Goal: Information Seeking & Learning: Learn about a topic

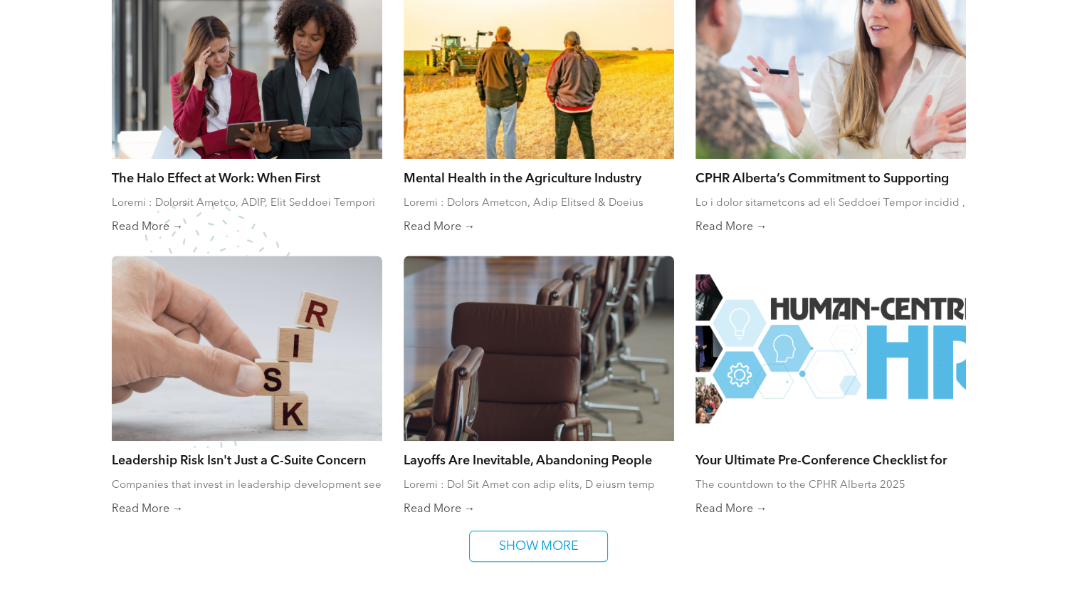
scroll to position [767, 0]
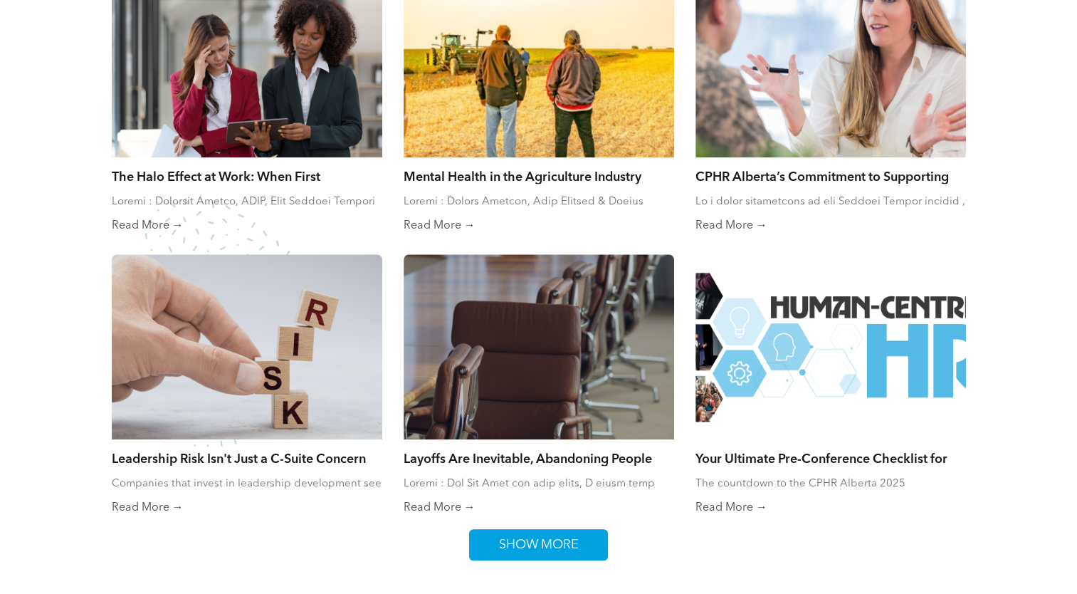
click at [589, 556] on link "SHOW MORE" at bounding box center [538, 544] width 139 height 31
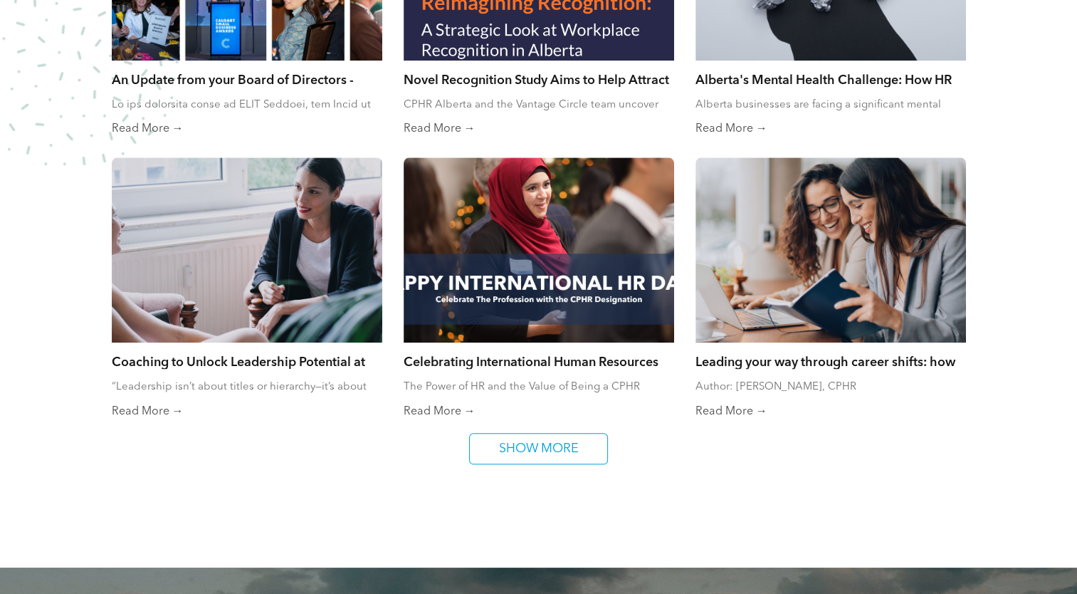
scroll to position [1432, 0]
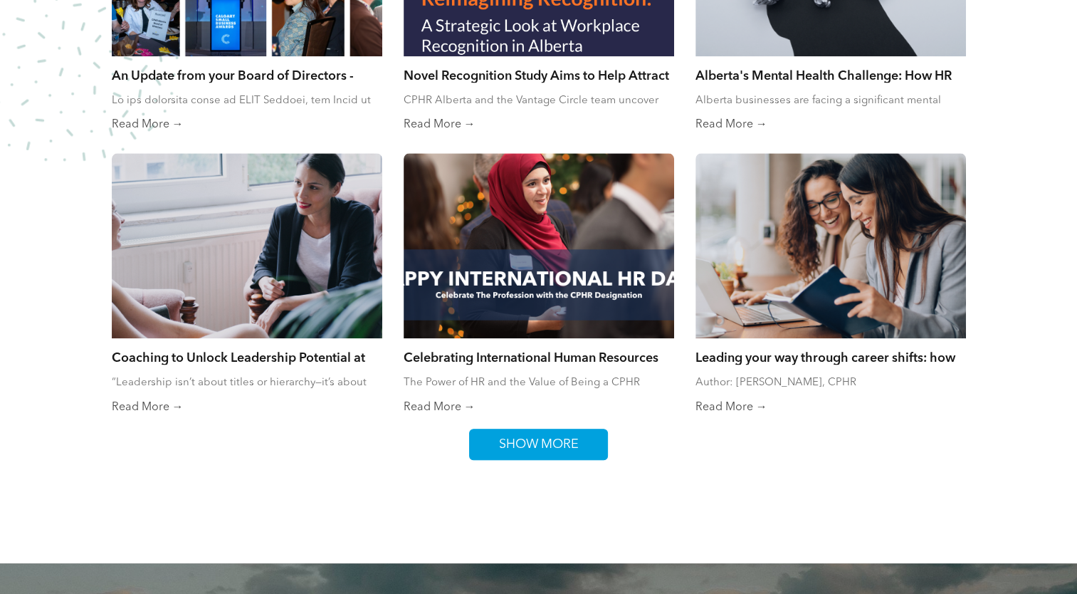
click at [569, 431] on span "SHOW MORE" at bounding box center [539, 444] width 90 height 30
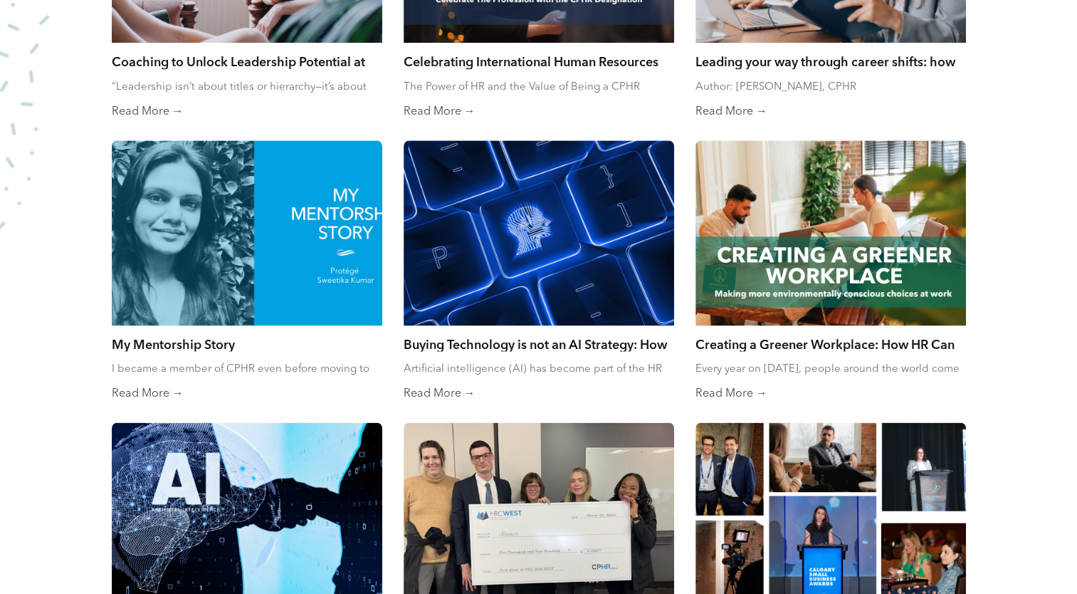
scroll to position [1730, 0]
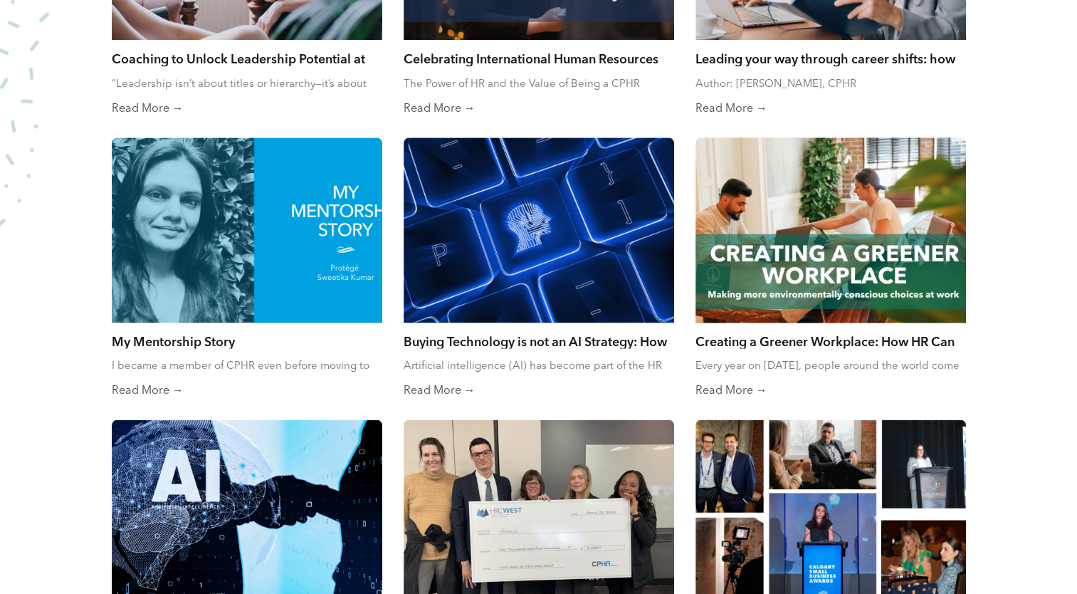
click at [890, 337] on link "Creating a Greener Workplace: How HR Can Lead the Way on [DATE]" at bounding box center [830, 341] width 270 height 16
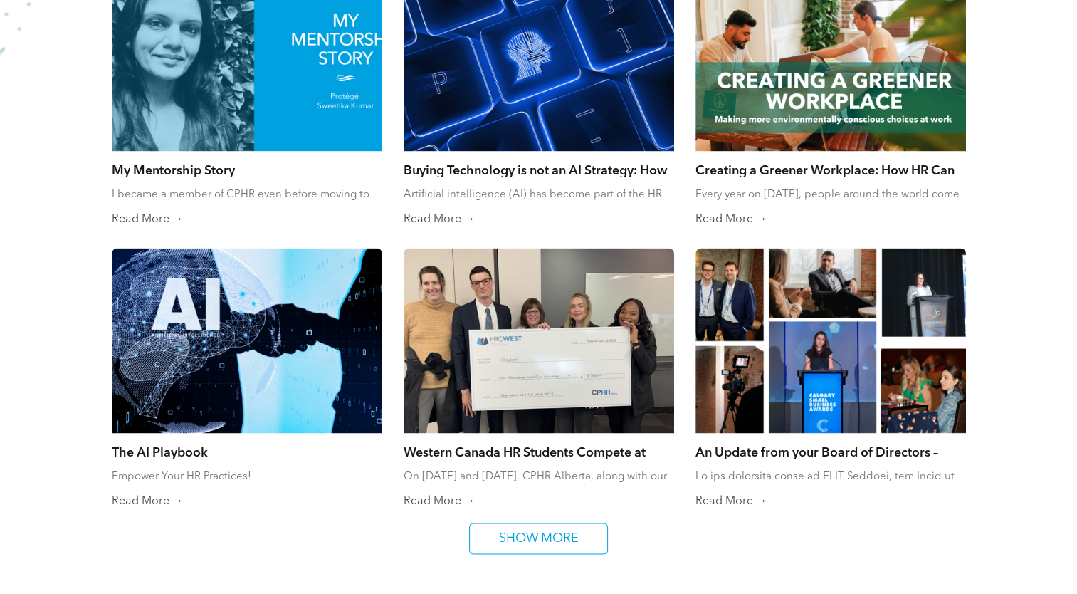
scroll to position [1913, 0]
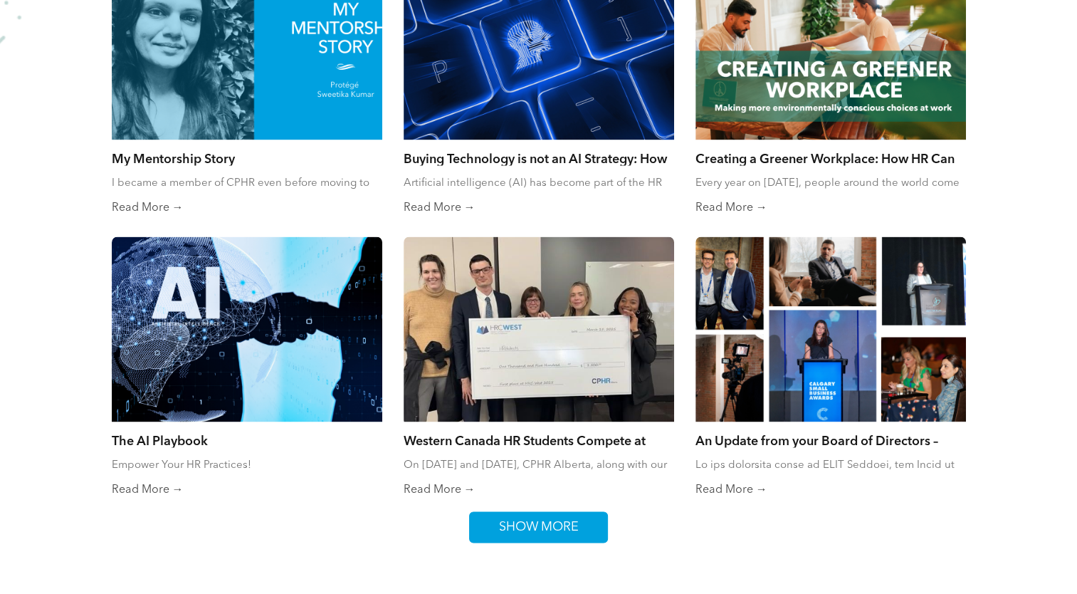
click at [563, 520] on span "SHOW MORE" at bounding box center [539, 527] width 90 height 30
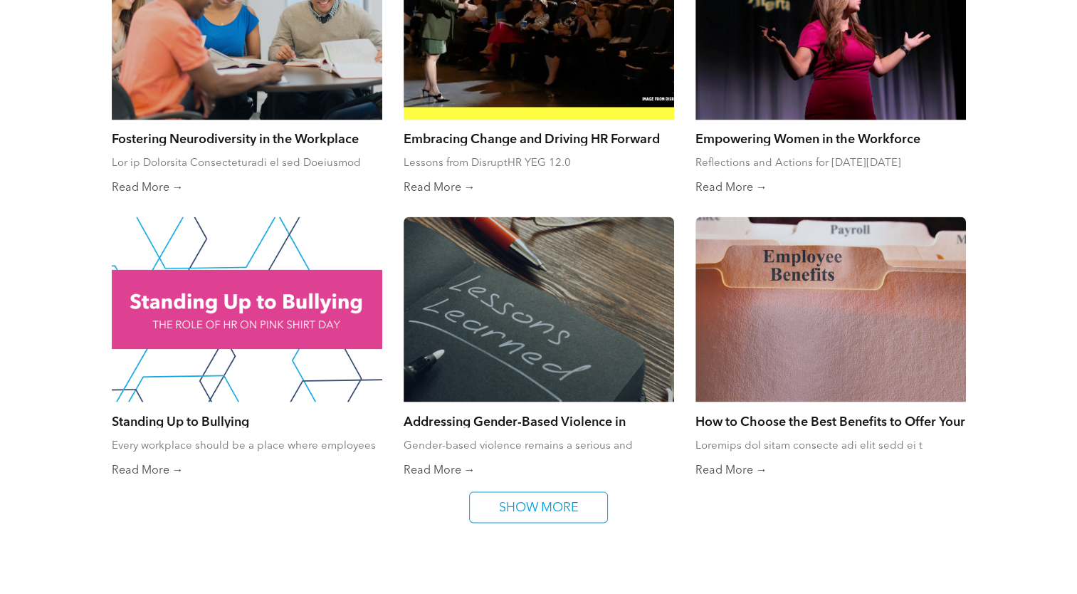
scroll to position [2507, 0]
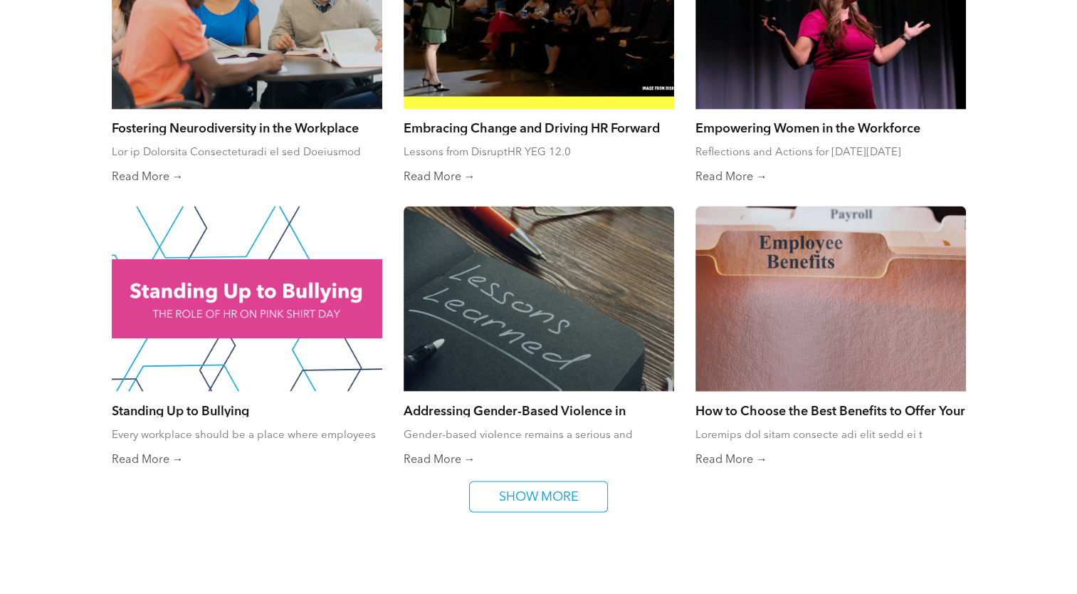
click at [928, 300] on div at bounding box center [830, 298] width 287 height 196
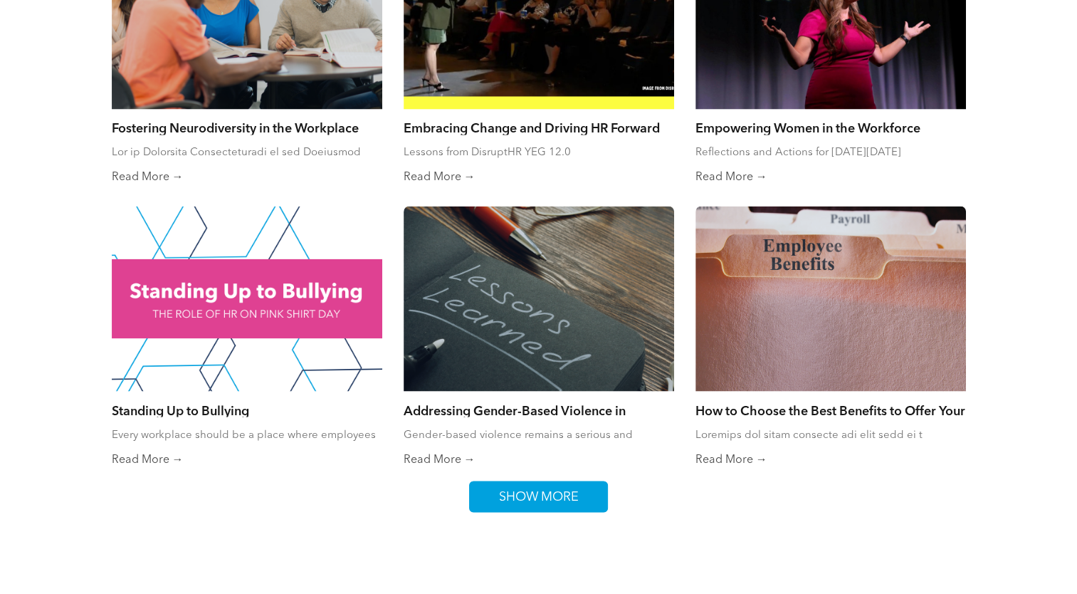
click at [539, 484] on span "SHOW MORE" at bounding box center [539, 496] width 90 height 30
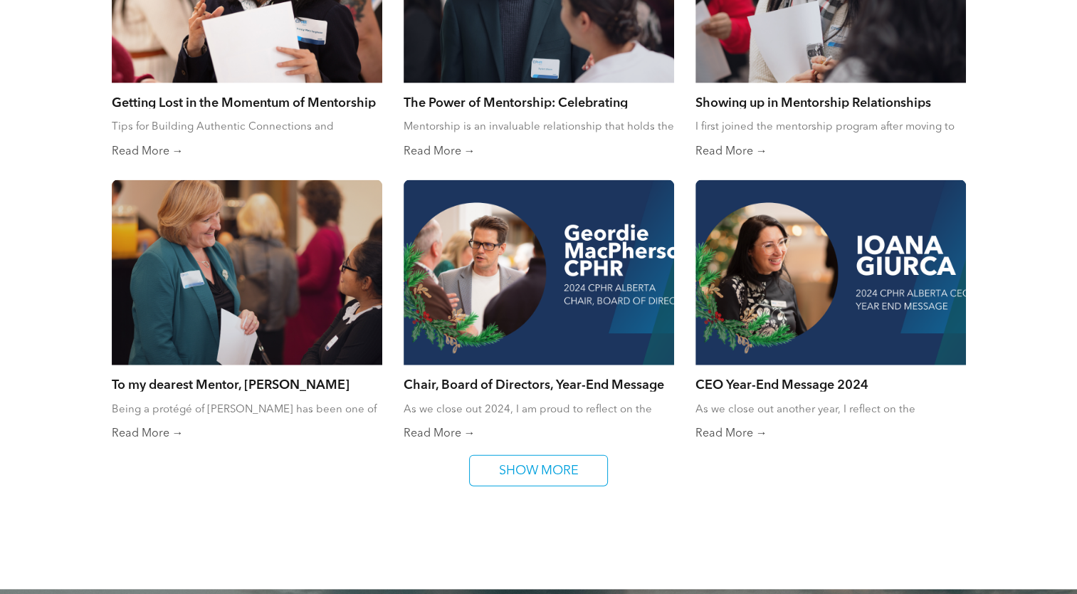
scroll to position [3100, 0]
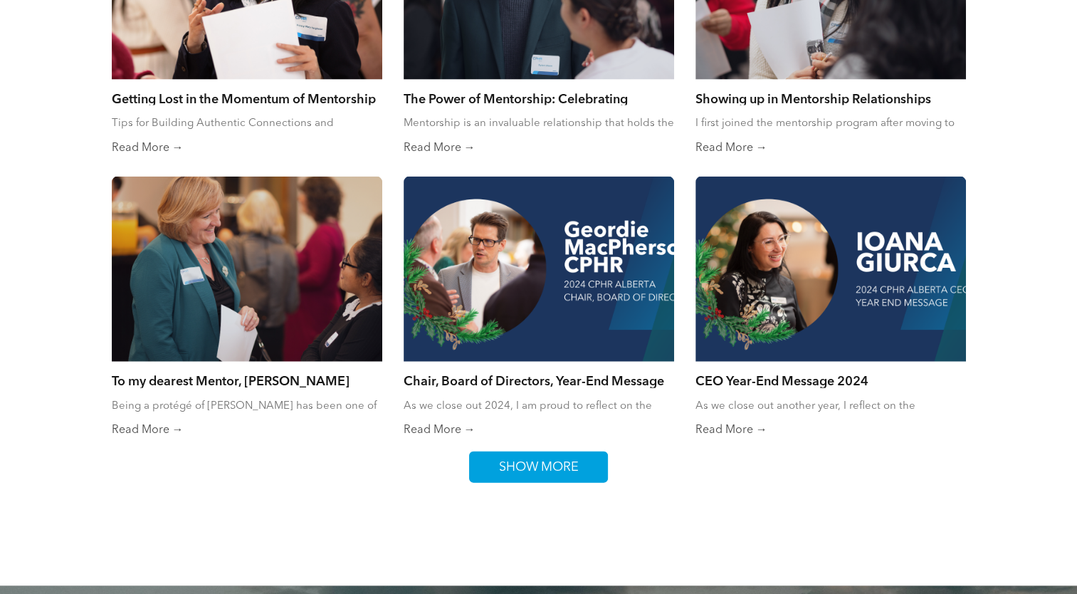
click at [569, 473] on span "SHOW MORE" at bounding box center [539, 467] width 90 height 30
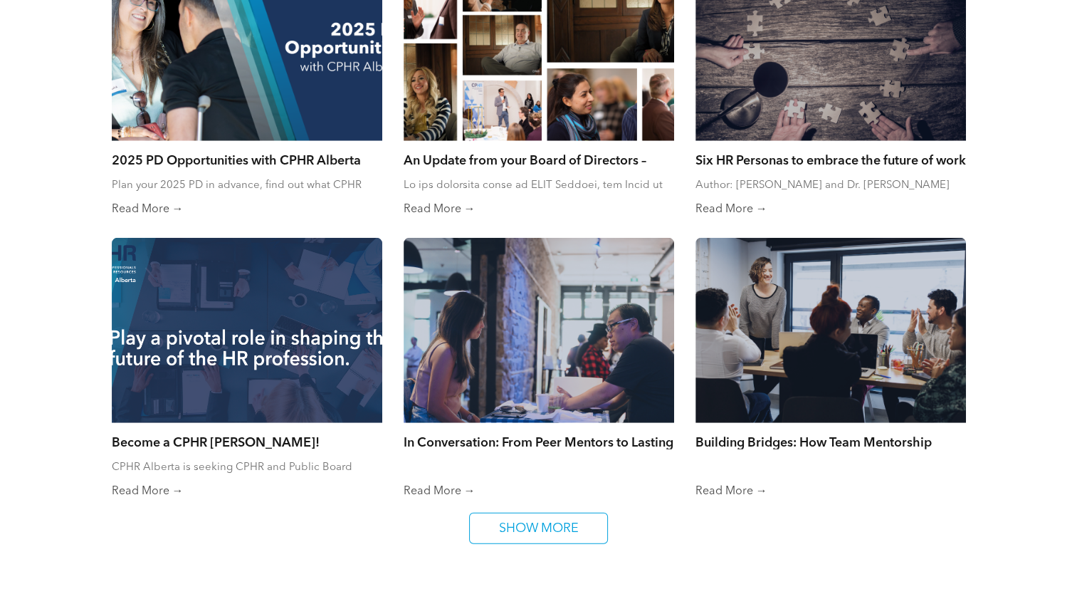
scroll to position [3652, 0]
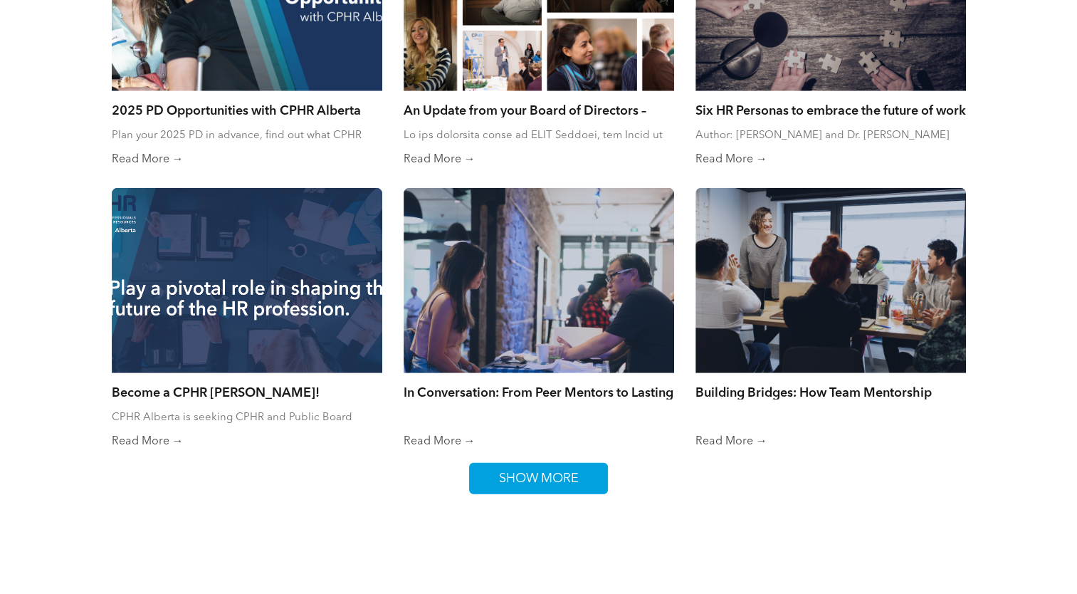
click at [578, 475] on span "SHOW MORE" at bounding box center [539, 478] width 90 height 30
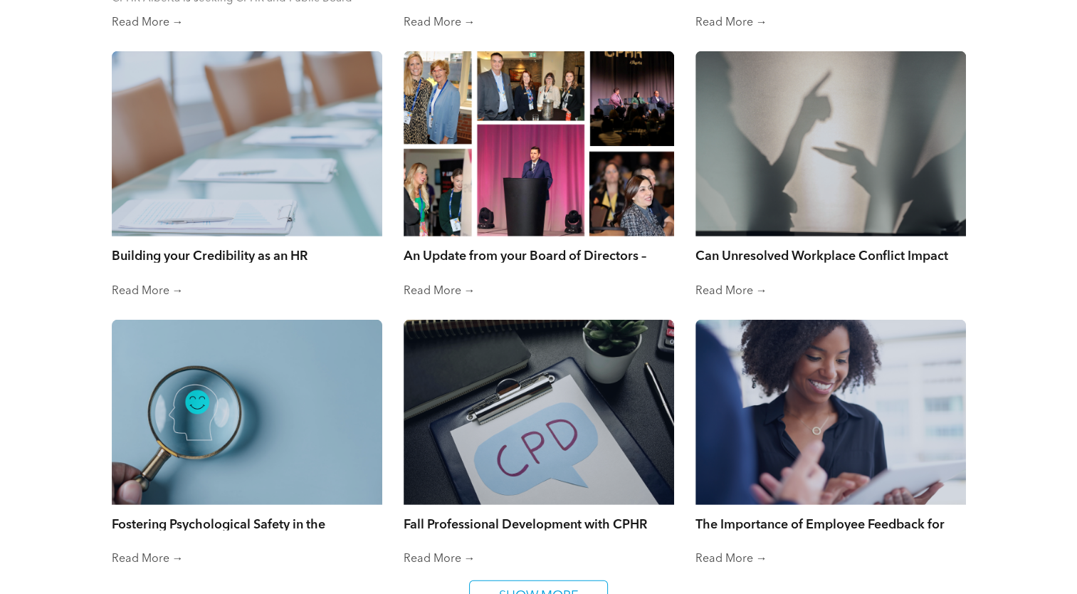
scroll to position [4118, 0]
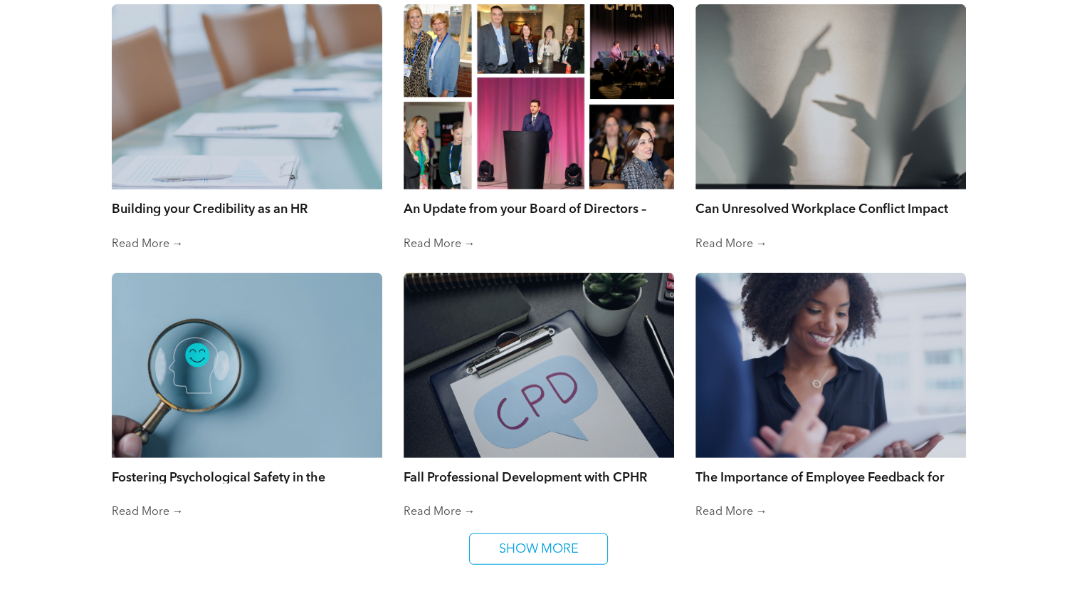
click at [285, 189] on div "Building your Credibility as an HR Professional: 4 Steps to Being Heard at the …" at bounding box center [247, 213] width 270 height 48
click at [279, 155] on div at bounding box center [246, 97] width 287 height 196
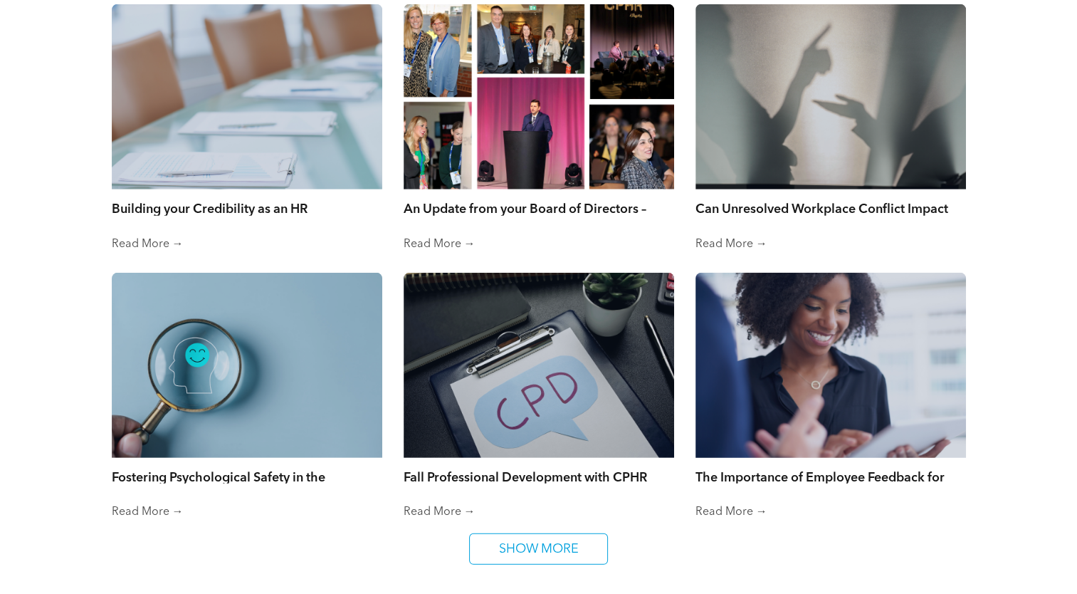
click at [761, 350] on div at bounding box center [830, 365] width 287 height 196
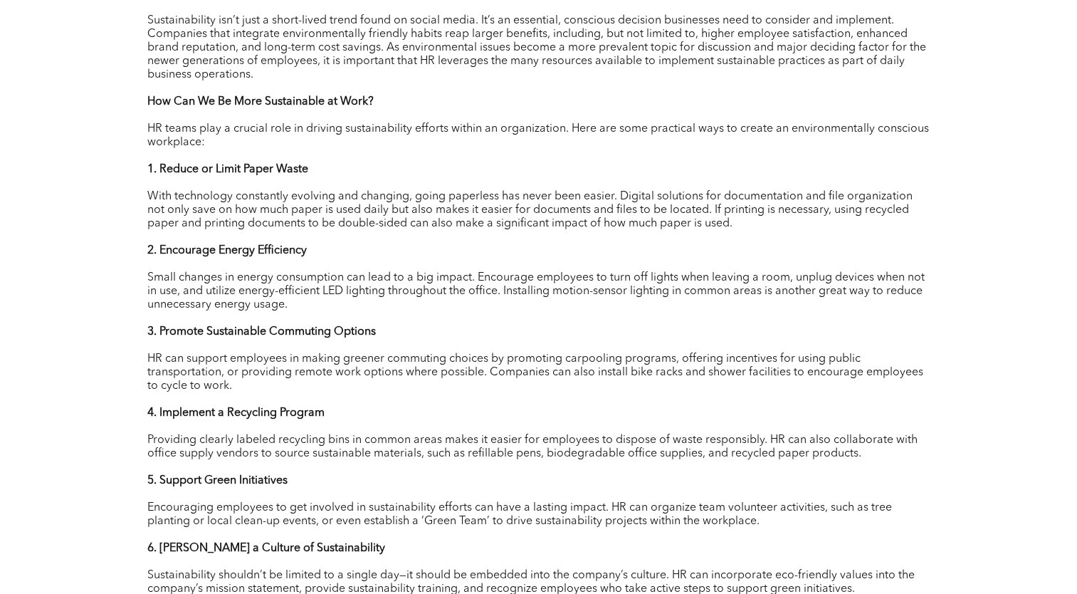
scroll to position [769, 0]
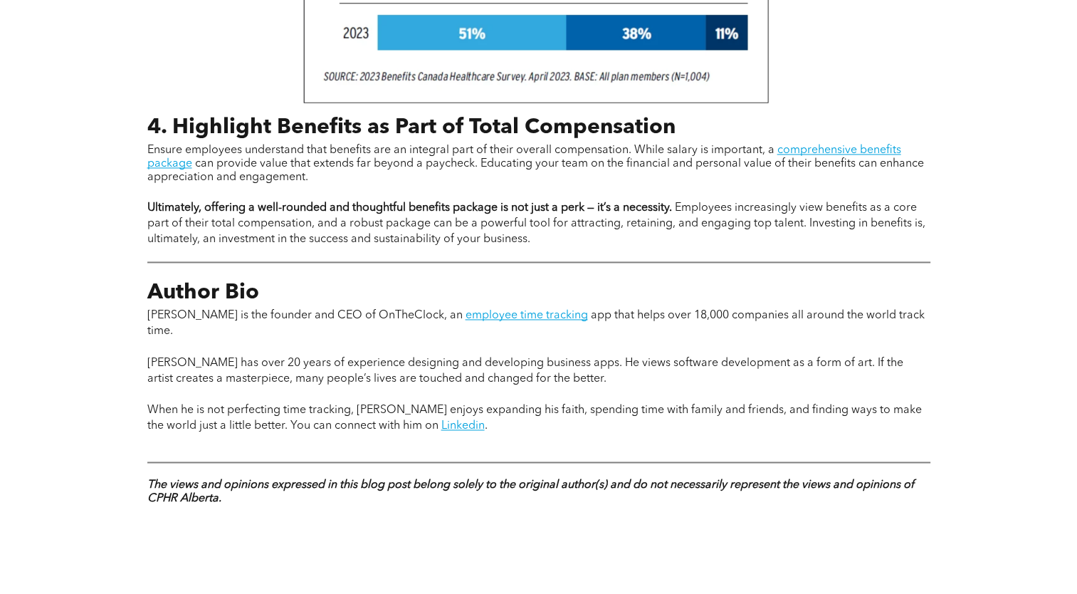
scroll to position [2099, 0]
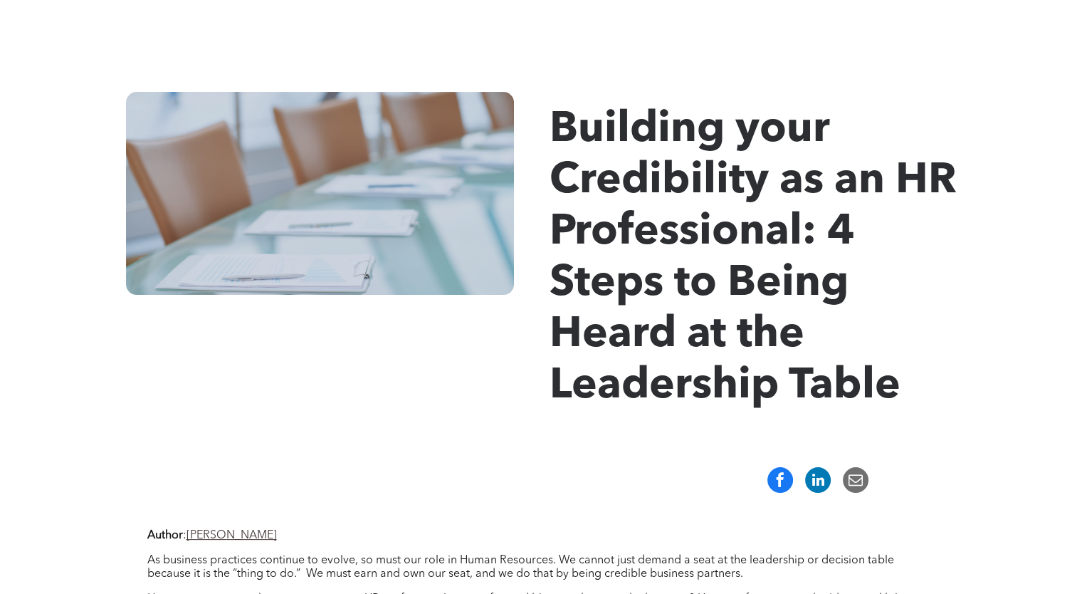
scroll to position [212, 0]
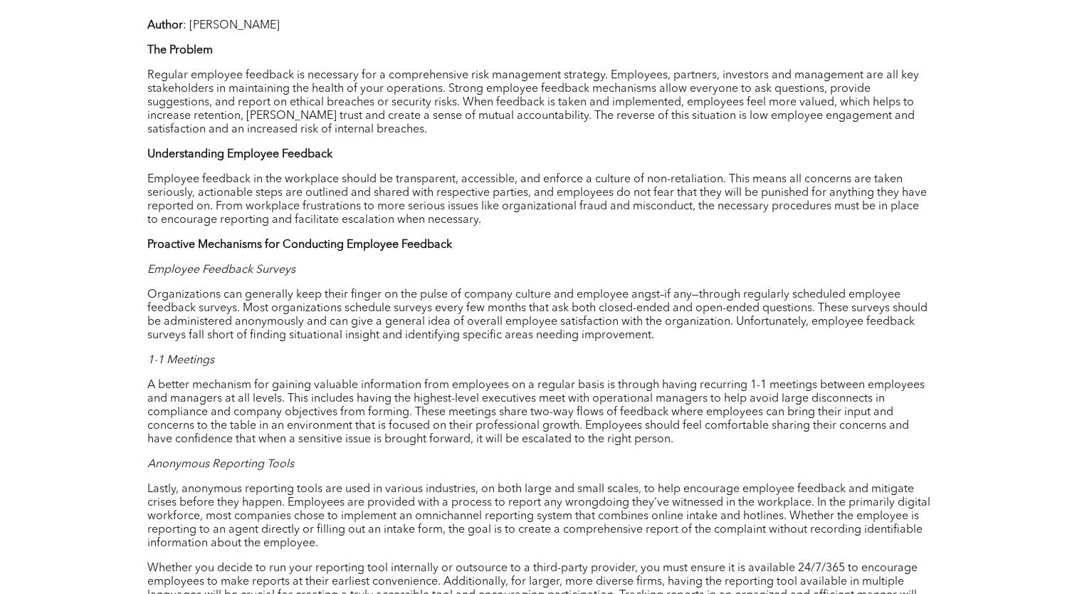
scroll to position [536, 0]
